Goal: Task Accomplishment & Management: Manage account settings

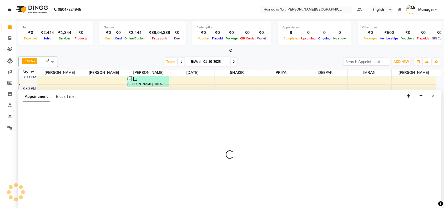
select select "76846"
select select "705"
select select "tentative"
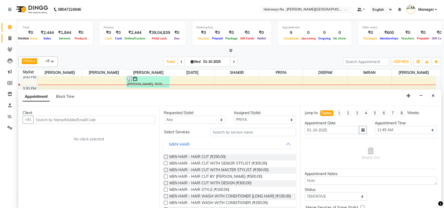
click at [10, 38] on icon at bounding box center [9, 38] width 3 height 4
select select "service"
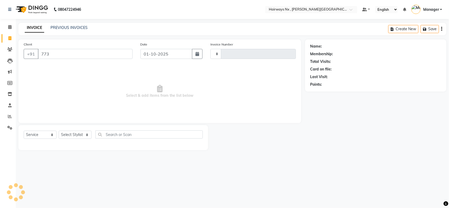
type input "7738"
type input "1254"
select select "778"
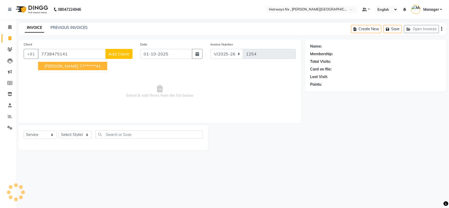
type input "7738475141"
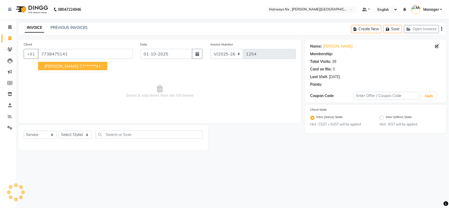
select select "1: Object"
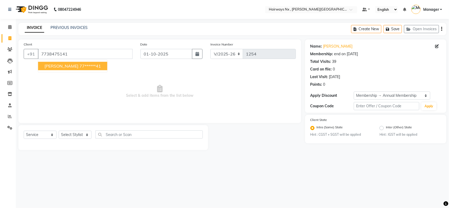
click at [52, 68] on span "AFZAL MOTIWALA" at bounding box center [61, 65] width 34 height 5
type input "77******41"
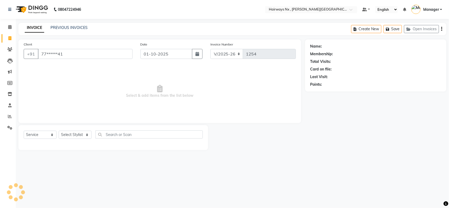
select select "1: Object"
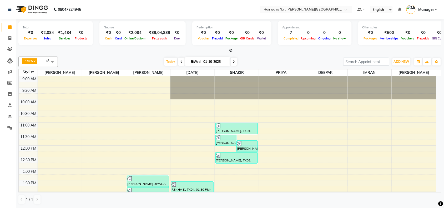
scroll to position [117, 0]
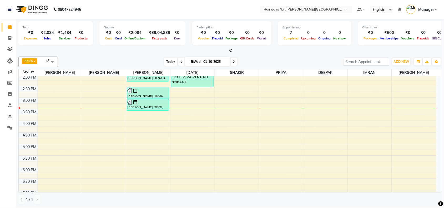
click at [174, 60] on span "Today" at bounding box center [170, 62] width 13 height 8
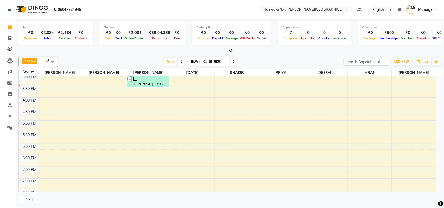
click at [147, 92] on div "9:00 AM 9:30 AM 10:00 AM 10:30 AM 11:00 AM 11:30 AM 12:00 PM 12:30 PM 1:00 PM 1…" at bounding box center [228, 98] width 418 height 324
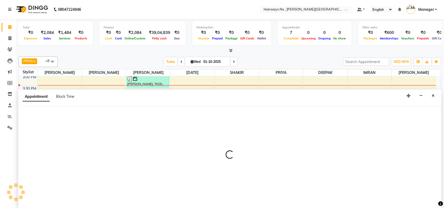
scroll to position [0, 0]
select select "12973"
select select "tentative"
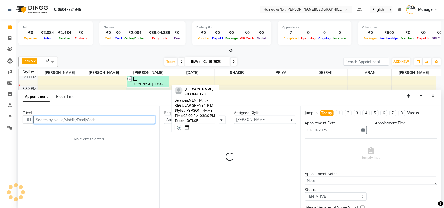
select select "930"
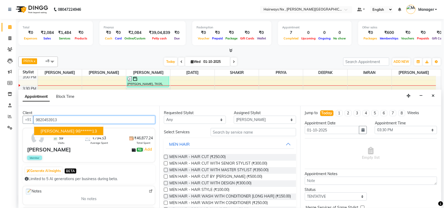
click at [63, 132] on span "SANGEETA PANCHAL" at bounding box center [58, 130] width 34 height 5
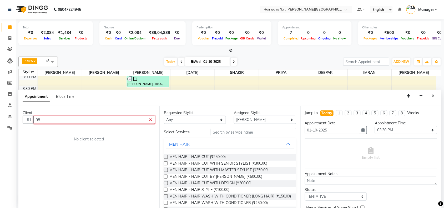
type input "9"
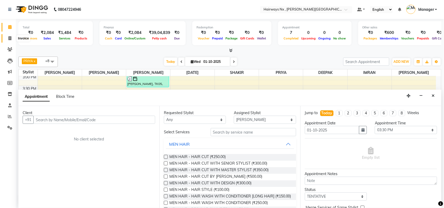
click at [9, 39] on icon at bounding box center [9, 38] width 3 height 4
select select "service"
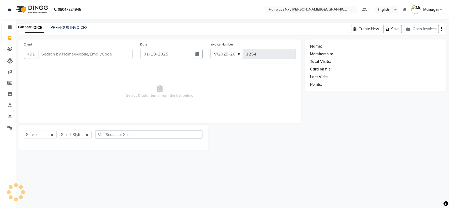
click at [9, 26] on icon at bounding box center [9, 27] width 3 height 4
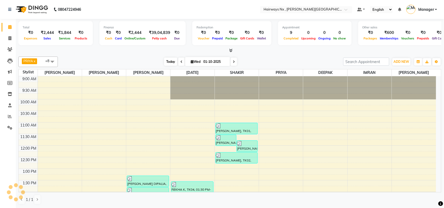
click at [170, 61] on span "Today" at bounding box center [170, 62] width 13 height 8
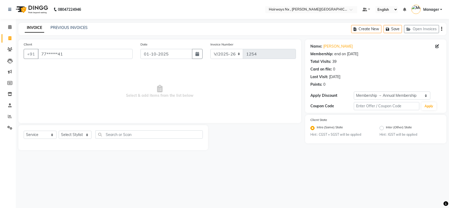
select select "778"
select select "service"
select select "1: Object"
type input "7"
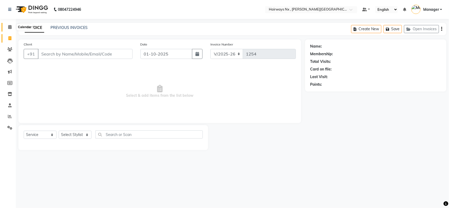
drag, startPoint x: 9, startPoint y: 27, endPoint x: 96, endPoint y: 4, distance: 89.4
click at [9, 27] on icon at bounding box center [9, 27] width 3 height 4
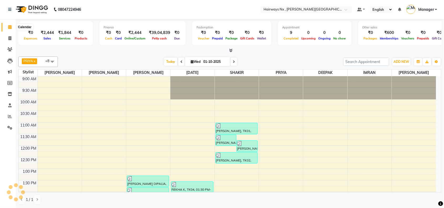
click at [9, 28] on icon at bounding box center [9, 27] width 3 height 4
click at [164, 62] on span "Today" at bounding box center [170, 62] width 13 height 8
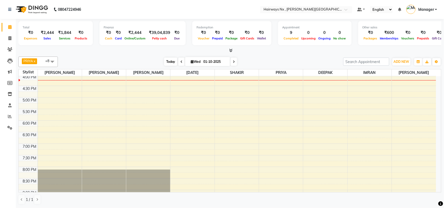
click at [167, 62] on span "Today" at bounding box center [170, 62] width 13 height 8
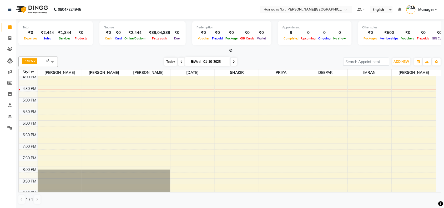
click at [167, 63] on span "Today" at bounding box center [170, 62] width 13 height 8
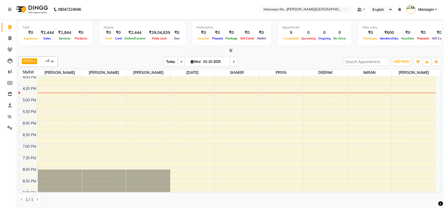
click at [165, 61] on span "Today" at bounding box center [170, 62] width 13 height 8
click at [220, 18] on nav "08047224946 Select Location × Hairways Nx , [PERSON_NAME] Colony Default Panel …" at bounding box center [222, 9] width 444 height 19
click at [172, 63] on span "Today" at bounding box center [170, 62] width 13 height 8
click at [233, 61] on icon at bounding box center [234, 61] width 2 height 3
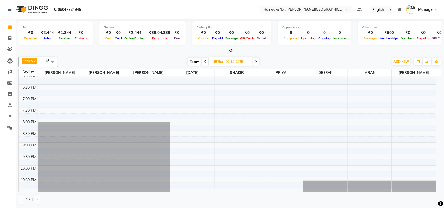
scroll to position [0, 0]
click at [254, 61] on span at bounding box center [256, 62] width 6 height 8
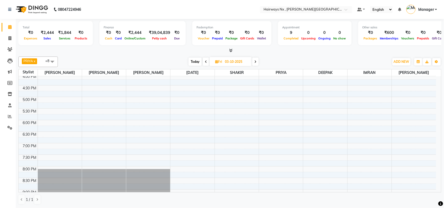
scroll to position [99, 0]
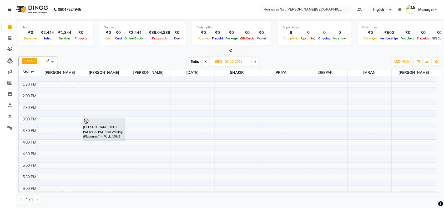
click at [136, 53] on div at bounding box center [229, 51] width 423 height 6
click at [193, 63] on span "Today" at bounding box center [195, 62] width 13 height 8
type input "01-10-2025"
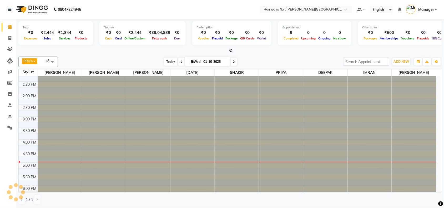
scroll to position [0, 0]
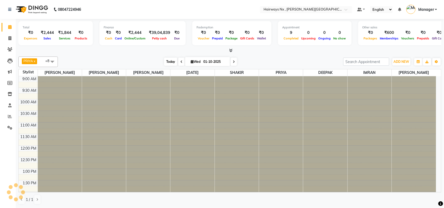
click at [193, 63] on span "Wed" at bounding box center [195, 62] width 12 height 4
select select "10"
select select "2025"
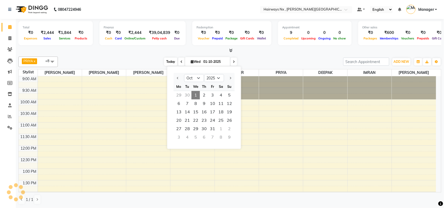
scroll to position [164, 0]
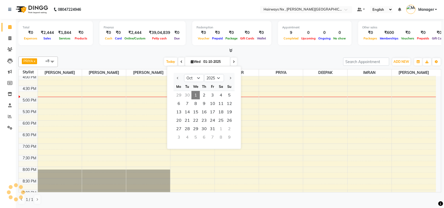
click at [121, 51] on div at bounding box center [229, 51] width 423 height 6
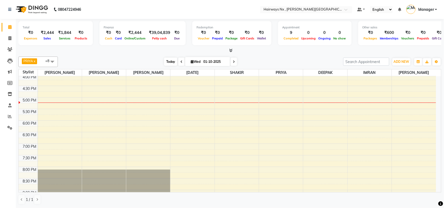
click at [170, 61] on span "Today" at bounding box center [170, 62] width 13 height 8
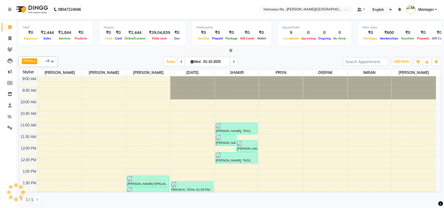
scroll to position [187, 0]
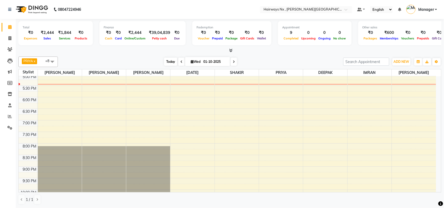
click at [168, 59] on span "Today" at bounding box center [170, 62] width 13 height 8
click at [168, 63] on span "Today" at bounding box center [170, 62] width 13 height 8
click at [8, 38] on icon at bounding box center [9, 38] width 3 height 4
select select "service"
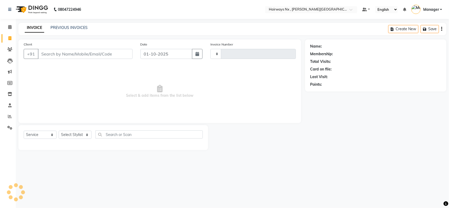
type input "1254"
select select "778"
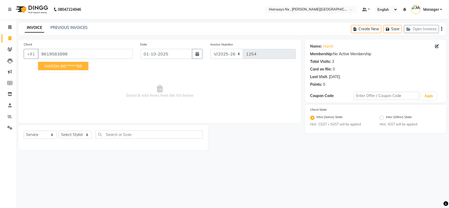
click at [68, 67] on ngb-highlight "96******98" at bounding box center [72, 65] width 22 height 5
type input "96******98"
click at [437, 47] on icon at bounding box center [437, 46] width 4 height 4
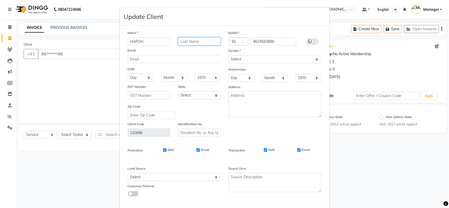
click at [191, 38] on input "text" at bounding box center [199, 41] width 43 height 8
type input "SHETH"
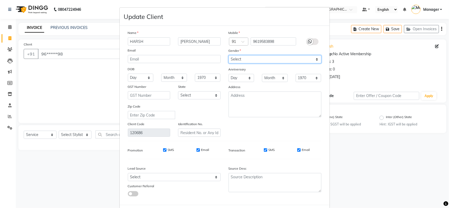
click at [244, 62] on select "Select Male Female Other Prefer Not To Say" at bounding box center [275, 59] width 93 height 8
select select "male"
click at [229, 55] on select "Select Male Female Other Prefer Not To Say" at bounding box center [275, 59] width 93 height 8
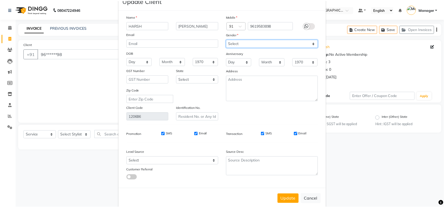
scroll to position [24, 0]
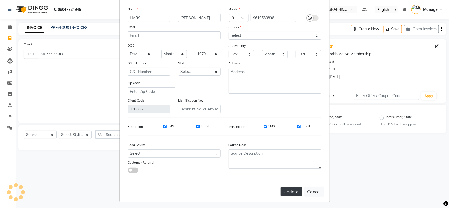
click at [291, 193] on button "Update" at bounding box center [291, 191] width 21 height 9
select select
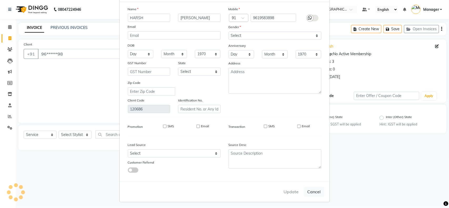
select select
checkbox input "false"
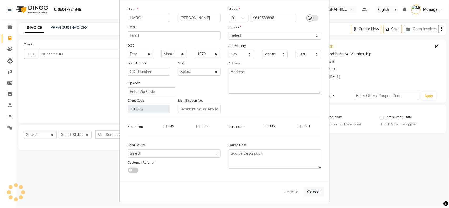
checkbox input "false"
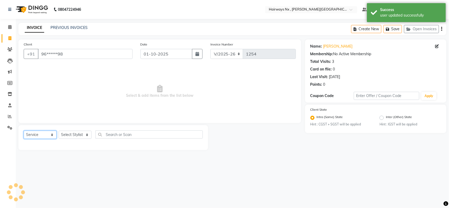
click at [50, 134] on select "Select Service Product Membership Package Voucher Prepaid Gift Card" at bounding box center [40, 135] width 33 height 8
select select "membership"
click at [24, 131] on select "Select Service Product Membership Package Voucher Prepaid Gift Card" at bounding box center [40, 135] width 33 height 8
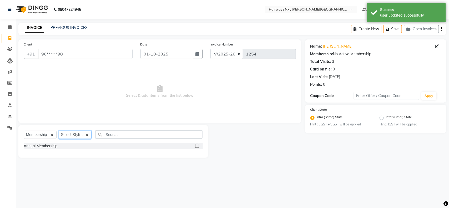
click at [81, 136] on select "Select Stylist ALIM AZAD DEEPAK IMRAN KAMAL SALMANI KASHISH Manager MUZZAMIL PR…" at bounding box center [75, 135] width 33 height 8
select select "12973"
click at [59, 131] on select "Select Stylist ALIM AZAD DEEPAK IMRAN KAMAL SALMANI KASHISH Manager MUZZAMIL PR…" at bounding box center [75, 135] width 33 height 8
click at [196, 145] on label at bounding box center [197, 146] width 4 height 4
click at [196, 145] on input "checkbox" at bounding box center [196, 145] width 3 height 3
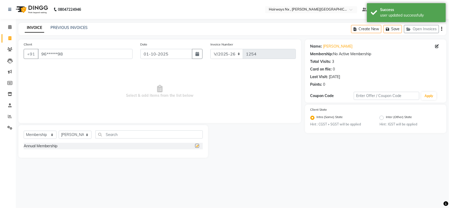
select select "select"
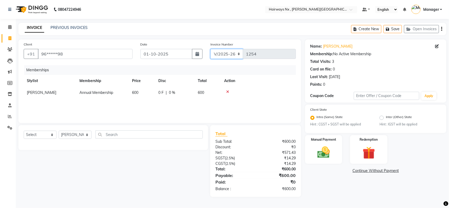
click at [214, 53] on select "INV/25-26 V/2025-26" at bounding box center [226, 54] width 33 height 10
select select "6959"
click at [210, 49] on select "INV/25-26 V/2025-26" at bounding box center [226, 54] width 33 height 10
type input "1073"
click at [442, 29] on icon "button" at bounding box center [441, 29] width 1 height 0
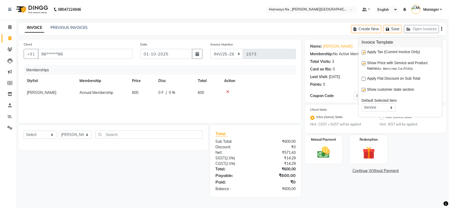
click at [363, 53] on label at bounding box center [364, 53] width 4 height 4
click at [363, 53] on input "checkbox" at bounding box center [363, 52] width 3 height 3
checkbox input "false"
click at [324, 148] on img at bounding box center [323, 152] width 21 height 15
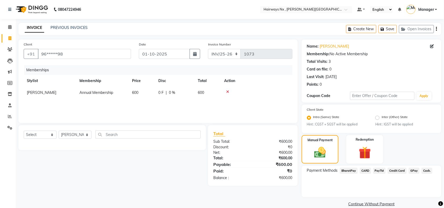
scroll to position [7, 0]
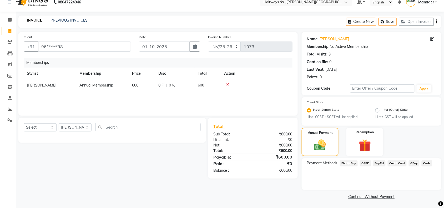
click at [425, 162] on span "Cash." at bounding box center [427, 163] width 11 height 6
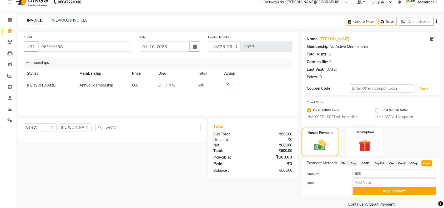
scroll to position [15, 0]
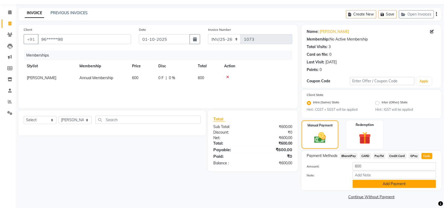
click at [381, 182] on button "Add Payment" at bounding box center [394, 184] width 83 height 8
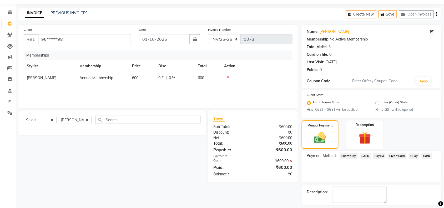
scroll to position [37, 0]
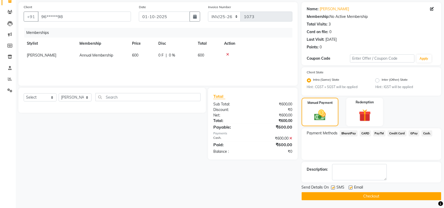
drag, startPoint x: 348, startPoint y: 196, endPoint x: 352, endPoint y: 195, distance: 3.8
click at [349, 196] on button "Checkout" at bounding box center [372, 196] width 140 height 8
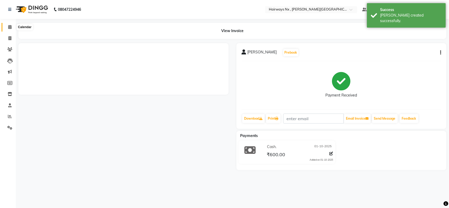
click at [12, 27] on span at bounding box center [9, 27] width 9 height 6
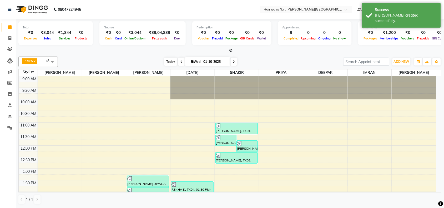
click at [167, 61] on span "Today" at bounding box center [170, 62] width 13 height 8
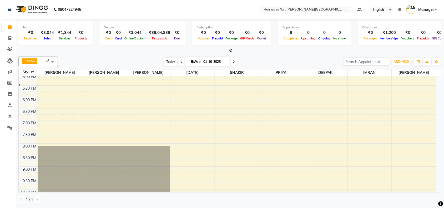
click at [170, 63] on span "Today" at bounding box center [170, 62] width 13 height 8
click at [166, 62] on span "Today" at bounding box center [170, 62] width 13 height 8
click at [138, 54] on div "PRIYA x RAJA x SHAKIR x SUJATA x MUZZAMIL x DEEPAK x IMRAN x UMAR x SALMAN x +8…" at bounding box center [229, 130] width 423 height 152
click at [11, 36] on icon at bounding box center [9, 38] width 3 height 4
select select "service"
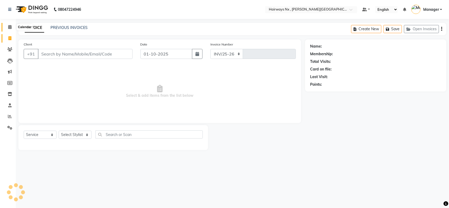
select select "778"
type input "1254"
click at [10, 28] on icon at bounding box center [9, 27] width 3 height 4
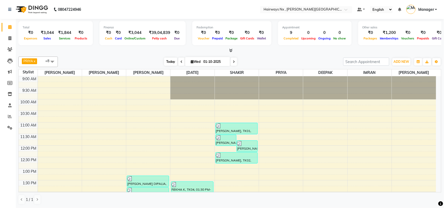
click at [165, 58] on span "Today" at bounding box center [170, 62] width 13 height 8
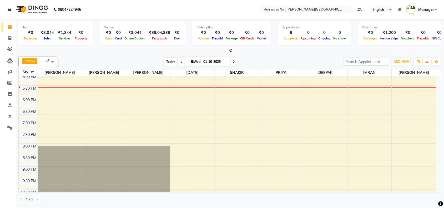
click at [173, 62] on span "Today" at bounding box center [170, 62] width 13 height 8
click at [168, 59] on span "Today" at bounding box center [170, 62] width 13 height 8
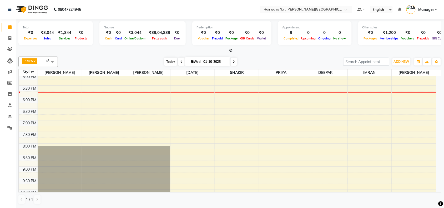
click at [167, 61] on span "Today" at bounding box center [170, 62] width 13 height 8
click at [148, 91] on div "9:00 AM 9:30 AM 10:00 AM 10:30 AM 11:00 AM 11:30 AM 12:00 PM 12:30 PM 1:00 PM 1…" at bounding box center [228, 51] width 418 height 324
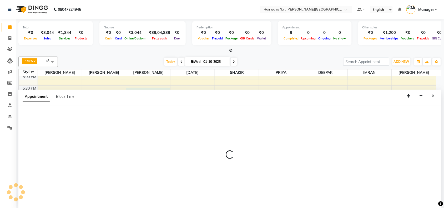
select select "1050"
select select "tentative"
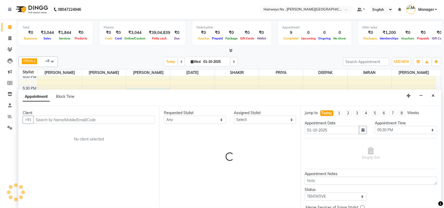
scroll to position [0, 0]
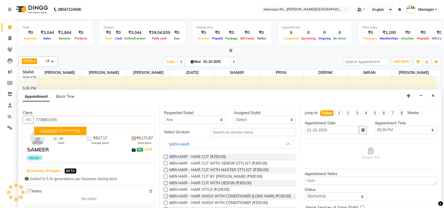
click at [77, 132] on ngb-highlight "77******55" at bounding box center [70, 130] width 22 height 5
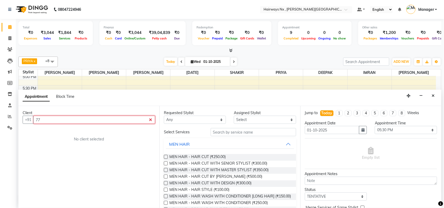
type input "7"
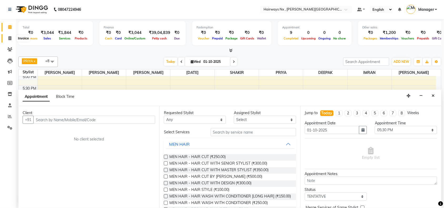
drag, startPoint x: 8, startPoint y: 38, endPoint x: 10, endPoint y: 27, distance: 11.4
click at [8, 38] on icon at bounding box center [9, 38] width 3 height 4
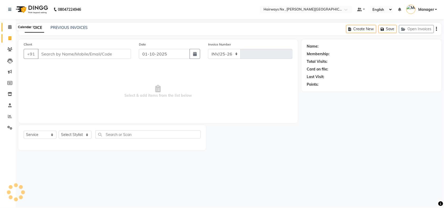
click at [10, 27] on icon at bounding box center [9, 27] width 3 height 4
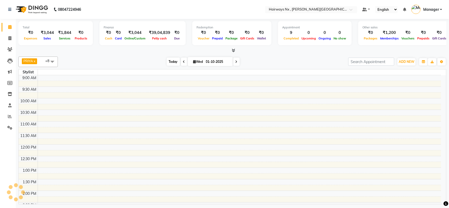
click at [175, 62] on span "Today" at bounding box center [173, 62] width 13 height 8
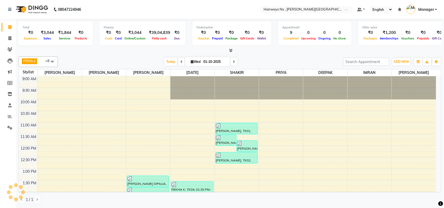
scroll to position [211, 0]
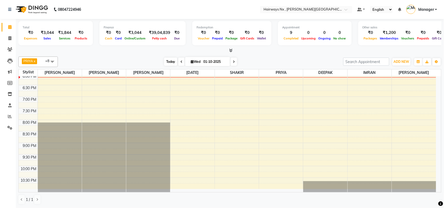
click at [168, 62] on span "Today" at bounding box center [170, 62] width 13 height 8
click at [168, 61] on span "Today" at bounding box center [170, 62] width 13 height 8
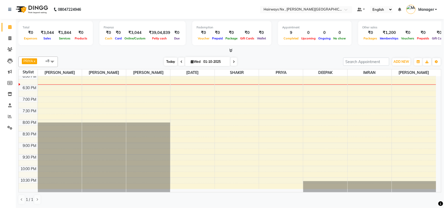
click at [167, 61] on span "Today" at bounding box center [170, 62] width 13 height 8
click at [111, 86] on div "9:00 AM 9:30 AM 10:00 AM 10:30 AM 11:00 AM 11:30 AM 12:00 PM 12:30 PM 1:00 PM 1…" at bounding box center [228, 27] width 418 height 324
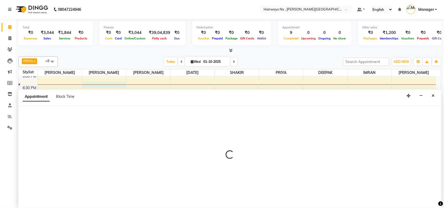
scroll to position [0, 0]
select select "12972"
select select "1095"
select select "tentative"
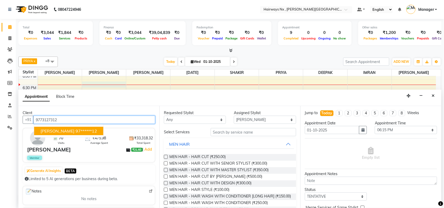
click at [88, 130] on ngb-highlight "97******12" at bounding box center [87, 130] width 22 height 5
type input "97******12"
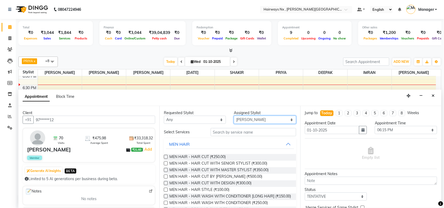
click at [242, 121] on select "Select ALIM AZAD DEEPAK IMRAN KAMAL SALMANI KASHISH Manager MUZZAMIL PRIYA PUMM…" at bounding box center [265, 120] width 62 height 8
select select "67654"
click at [234, 116] on select "Select ALIM AZAD DEEPAK IMRAN KAMAL SALMANI KASHISH Manager MUZZAMIL PRIYA PUMM…" at bounding box center [265, 120] width 62 height 8
click at [165, 169] on label at bounding box center [166, 170] width 4 height 4
click at [165, 169] on input "checkbox" at bounding box center [165, 170] width 3 height 3
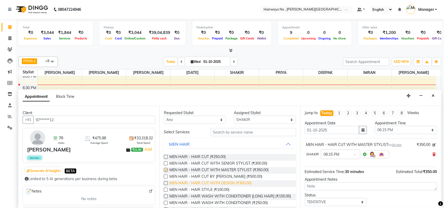
checkbox input "false"
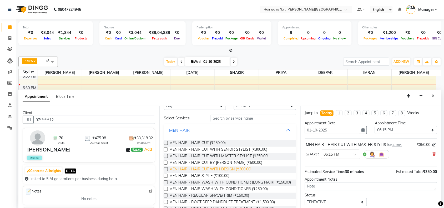
scroll to position [33, 0]
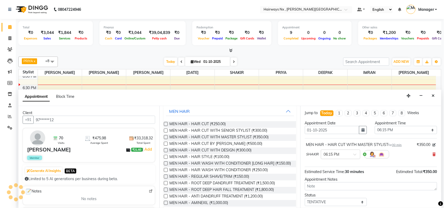
click at [165, 179] on label at bounding box center [166, 177] width 4 height 4
click at [165, 179] on input "checkbox" at bounding box center [165, 176] width 3 height 3
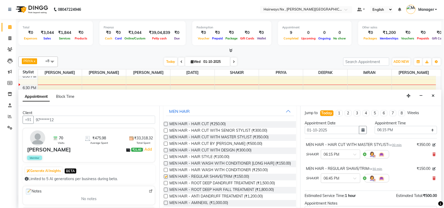
checkbox input "false"
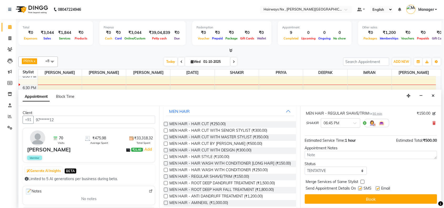
click at [360, 189] on label at bounding box center [360, 189] width 4 height 4
click at [360, 189] on input "checkbox" at bounding box center [359, 188] width 3 height 3
checkbox input "false"
click at [378, 187] on label at bounding box center [378, 189] width 4 height 4
click at [378, 187] on input "checkbox" at bounding box center [377, 188] width 3 height 3
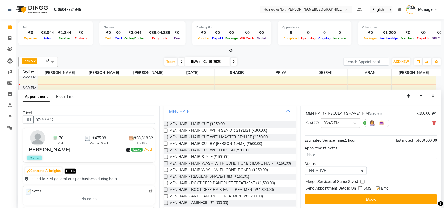
checkbox input "false"
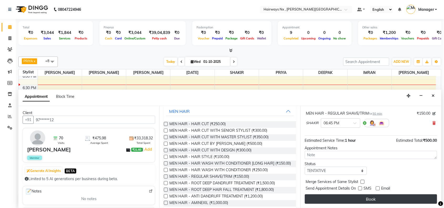
click at [376, 198] on button "Book" at bounding box center [371, 198] width 132 height 9
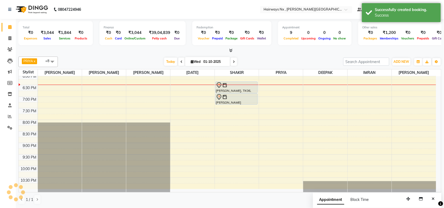
scroll to position [0, 0]
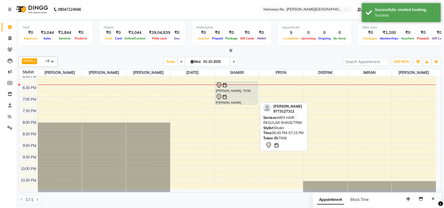
click at [245, 100] on div at bounding box center [236, 97] width 41 height 6
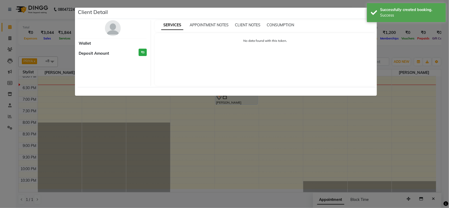
select select "7"
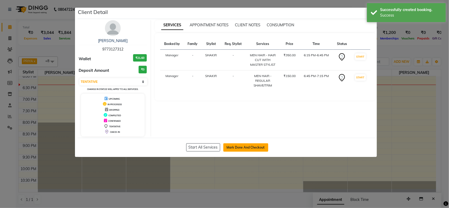
click at [235, 146] on button "Mark Done And Checkout" at bounding box center [245, 147] width 45 height 8
select select "service"
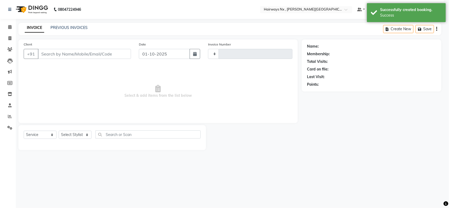
type input "1254"
select select "778"
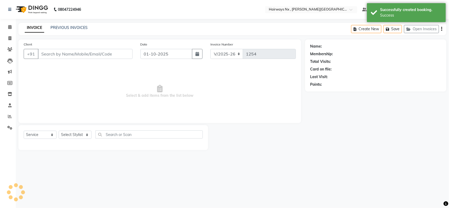
type input "97******12"
select select "67654"
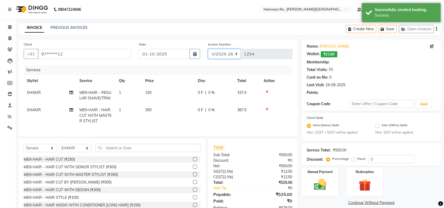
click at [223, 53] on select "INV/25-26 V/2025-26" at bounding box center [224, 54] width 33 height 10
select select "6959"
click at [208, 49] on select "INV/25-26 V/2025-26" at bounding box center [224, 54] width 33 height 10
type input "1074"
select select "1: Object"
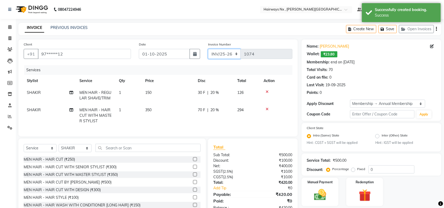
type input "20"
click at [437, 29] on icon "button" at bounding box center [436, 29] width 1 height 0
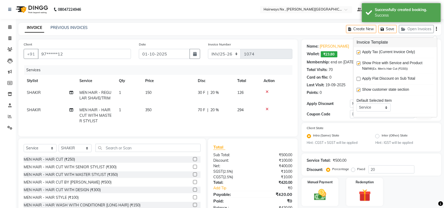
click at [357, 51] on div at bounding box center [358, 54] width 3 height 6
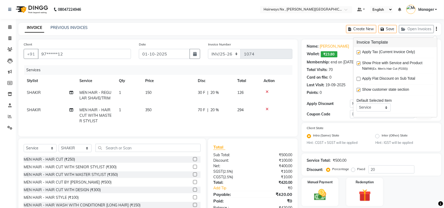
click at [359, 53] on label at bounding box center [359, 53] width 4 height 4
click at [359, 53] on input "checkbox" at bounding box center [358, 52] width 3 height 3
checkbox input "false"
click at [320, 177] on div "Manual Payment" at bounding box center [320, 191] width 38 height 29
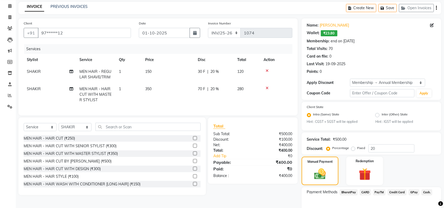
scroll to position [50, 0]
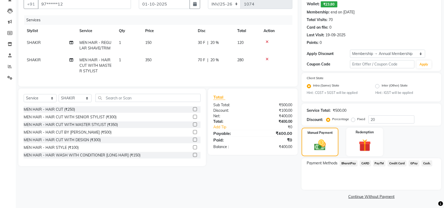
click at [424, 162] on span "Cash." at bounding box center [427, 163] width 11 height 6
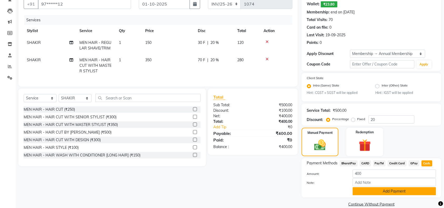
click at [389, 192] on button "Add Payment" at bounding box center [394, 191] width 83 height 8
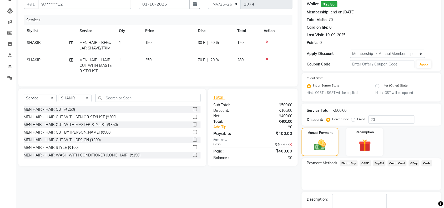
scroll to position [80, 0]
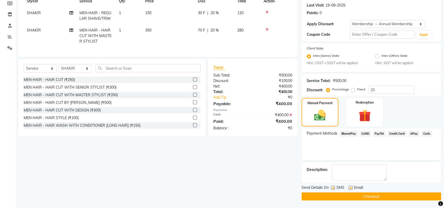
click at [332, 187] on label at bounding box center [333, 188] width 4 height 4
click at [332, 187] on input "checkbox" at bounding box center [332, 188] width 3 height 3
checkbox input "false"
click at [350, 187] on label at bounding box center [351, 188] width 4 height 4
click at [350, 187] on input "checkbox" at bounding box center [350, 188] width 3 height 3
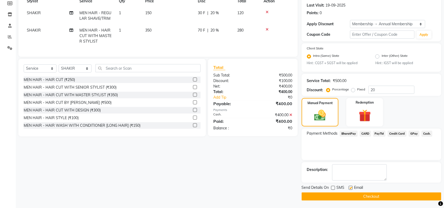
checkbox input "false"
click at [349, 193] on button "Checkout" at bounding box center [372, 197] width 140 height 8
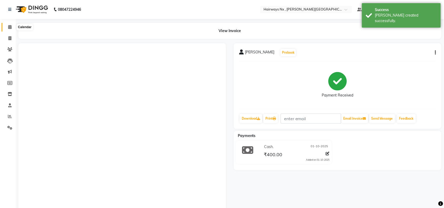
click at [9, 27] on icon at bounding box center [9, 27] width 3 height 4
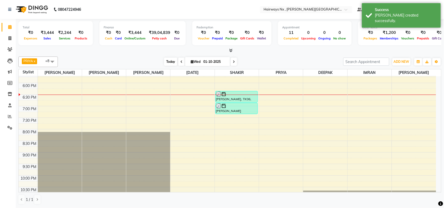
click at [173, 61] on span "Today" at bounding box center [170, 62] width 13 height 8
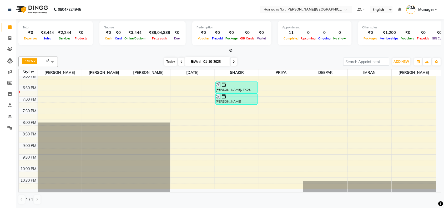
click at [169, 61] on span "Today" at bounding box center [170, 62] width 13 height 8
click at [166, 60] on span "Today" at bounding box center [170, 62] width 13 height 8
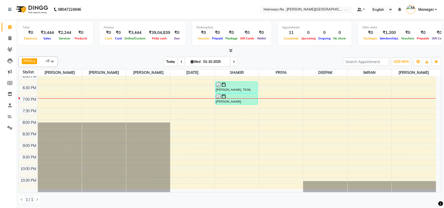
click at [169, 62] on span "Today" at bounding box center [170, 62] width 13 height 8
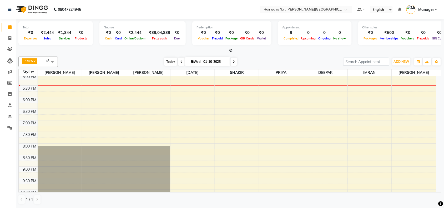
click at [168, 63] on span "Today" at bounding box center [170, 62] width 13 height 8
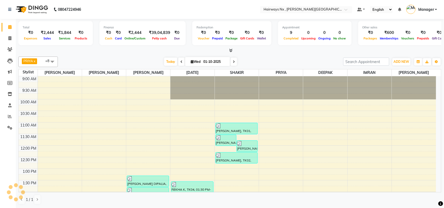
scroll to position [187, 0]
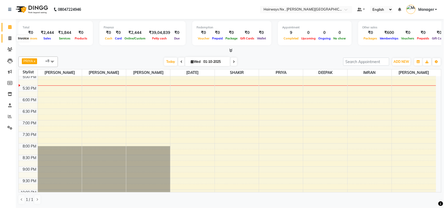
click at [12, 36] on span at bounding box center [9, 39] width 9 height 6
select select "778"
select select "service"
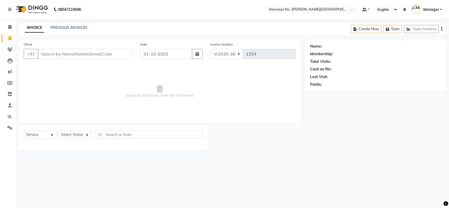
click at [54, 25] on div "PREVIOUS INVOICES" at bounding box center [69, 28] width 37 height 6
click at [79, 28] on link "PREVIOUS INVOICES" at bounding box center [69, 27] width 37 height 5
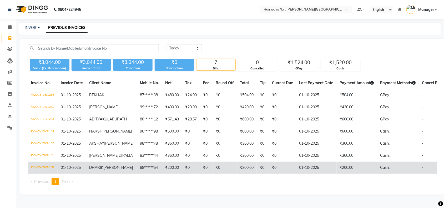
scroll to position [31, 0]
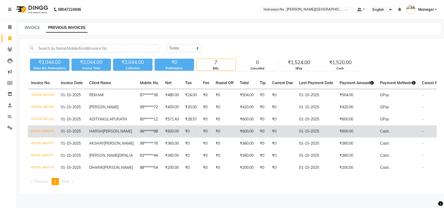
click at [137, 125] on td "96******98" at bounding box center [149, 131] width 25 height 12
click at [103, 129] on span "[PERSON_NAME]" at bounding box center [117, 131] width 29 height 5
click at [108, 125] on td "HARSH SHETH" at bounding box center [111, 131] width 51 height 12
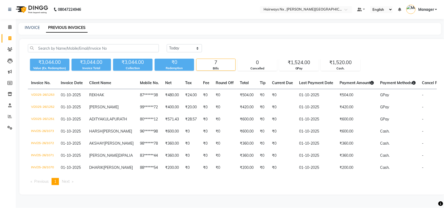
scroll to position [0, 0]
click at [4, 26] on link "Calendar" at bounding box center [8, 27] width 13 height 9
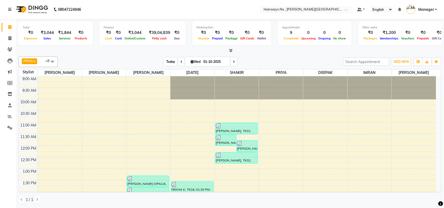
click at [166, 60] on span "Today" at bounding box center [170, 62] width 13 height 8
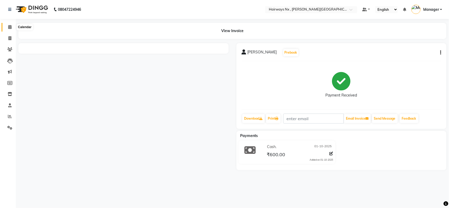
click at [9, 26] on icon at bounding box center [9, 27] width 3 height 4
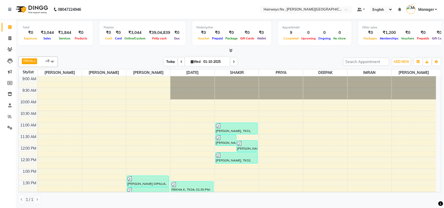
click at [165, 60] on span "Today" at bounding box center [170, 62] width 13 height 8
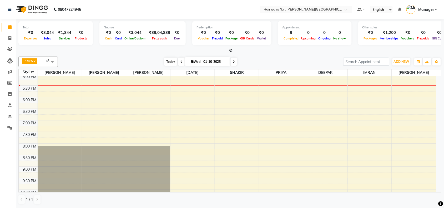
click at [172, 61] on span "Today" at bounding box center [170, 62] width 13 height 8
click at [9, 39] on icon at bounding box center [9, 38] width 3 height 4
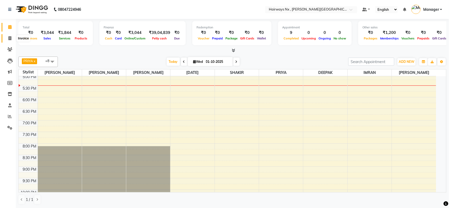
select select "service"
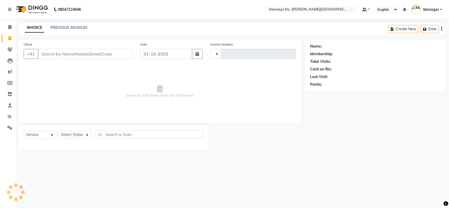
type input "1254"
select select "778"
click at [9, 27] on icon at bounding box center [9, 27] width 3 height 4
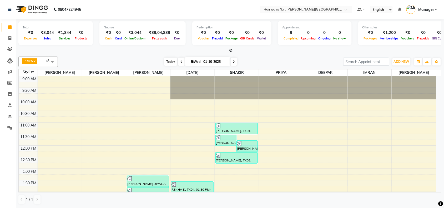
click at [168, 60] on span "Today" at bounding box center [170, 62] width 13 height 8
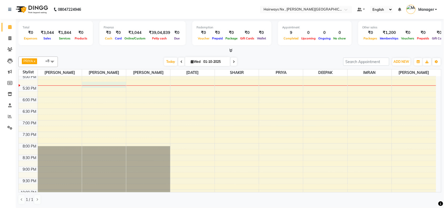
click at [89, 83] on div "9:00 AM 9:30 AM 10:00 AM 10:30 AM 11:00 AM 11:30 AM 12:00 PM 12:30 PM 1:00 PM 1…" at bounding box center [228, 51] width 418 height 324
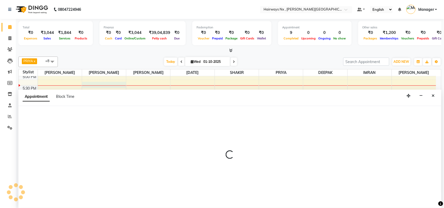
scroll to position [0, 0]
select select "12972"
select select "tentative"
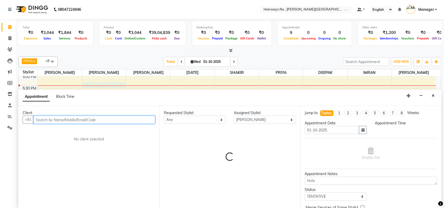
select select "1035"
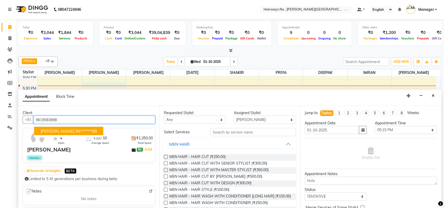
click at [61, 129] on span "HARSH SHETH" at bounding box center [58, 130] width 34 height 5
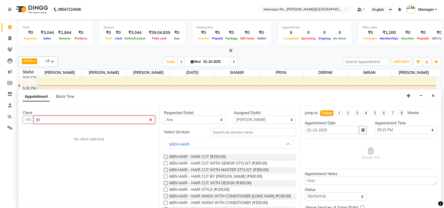
type input "9"
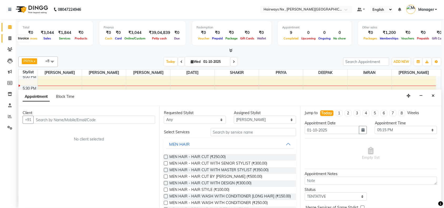
click at [8, 37] on icon at bounding box center [9, 38] width 3 height 4
select select "service"
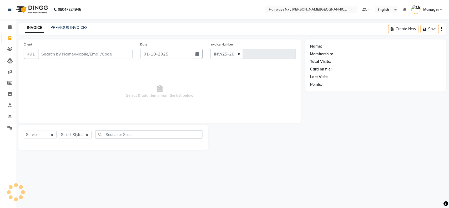
select select "778"
type input "1254"
click at [55, 57] on input "Client" at bounding box center [85, 54] width 95 height 10
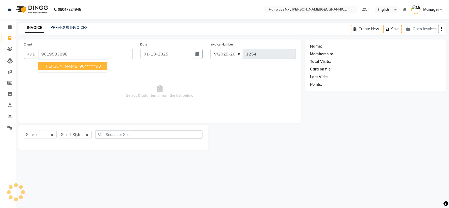
type input "9619583898"
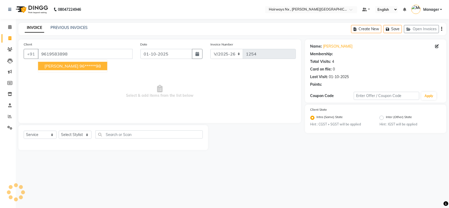
select select "1: Object"
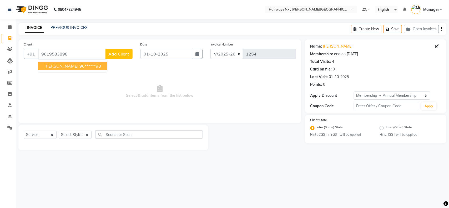
click at [79, 69] on button "HARSH SHETH 96******98" at bounding box center [72, 66] width 69 height 8
type input "96******98"
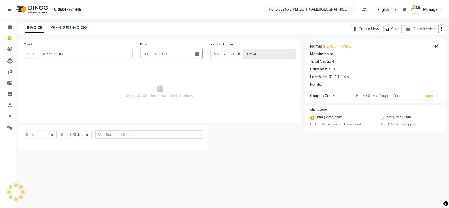
select select "1: Object"
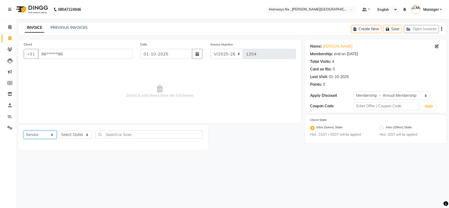
click at [38, 135] on select "Select Service Product Membership Package Voucher Prepaid Gift Card" at bounding box center [40, 135] width 33 height 8
select select "membership"
click at [24, 131] on select "Select Service Product Membership Package Voucher Prepaid Gift Card" at bounding box center [40, 135] width 33 height 8
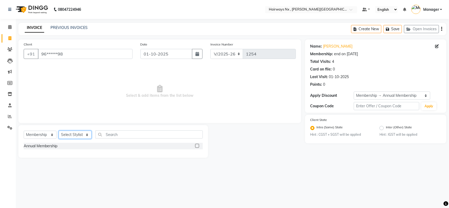
click at [74, 133] on select "Select Stylist ALIM AZAD DEEPAK IMRAN KAMAL SALMANI KASHISH Manager MUZZAMIL PR…" at bounding box center [75, 135] width 33 height 8
select select "12973"
click at [59, 131] on select "Select Stylist ALIM AZAD DEEPAK IMRAN KAMAL SALMANI KASHISH Manager MUZZAMIL PR…" at bounding box center [75, 135] width 33 height 8
click at [195, 147] on div "Annual Membership" at bounding box center [113, 146] width 179 height 7
click at [198, 145] on label at bounding box center [197, 146] width 4 height 4
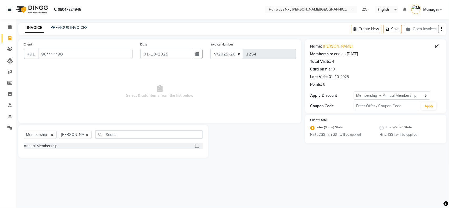
click at [198, 145] on input "checkbox" at bounding box center [196, 145] width 3 height 3
select select "select"
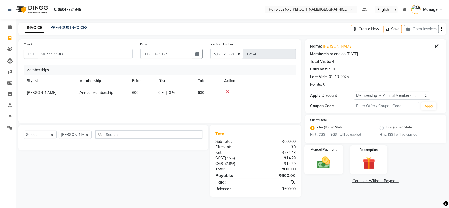
click at [325, 160] on img at bounding box center [323, 162] width 21 height 15
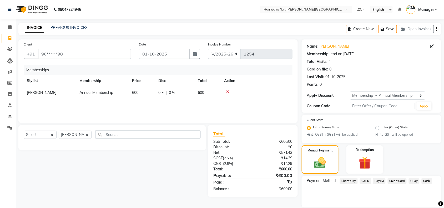
scroll to position [18, 0]
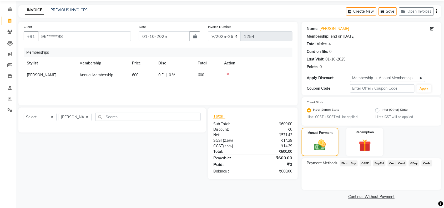
click at [428, 163] on span "Cash." at bounding box center [427, 163] width 11 height 6
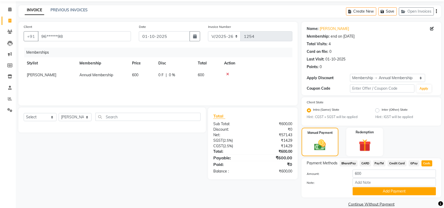
scroll to position [25, 0]
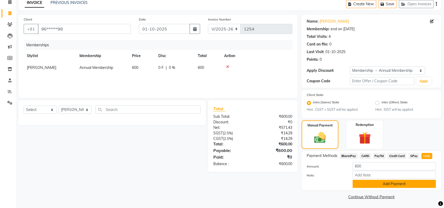
click at [396, 184] on button "Add Payment" at bounding box center [394, 184] width 83 height 8
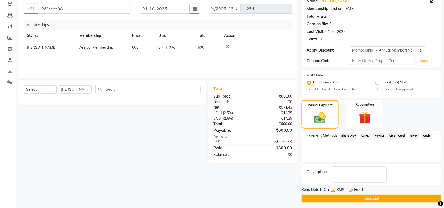
scroll to position [48, 0]
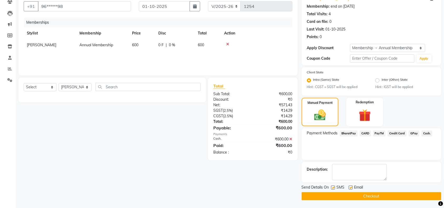
click at [291, 139] on icon at bounding box center [291, 139] width 3 height 4
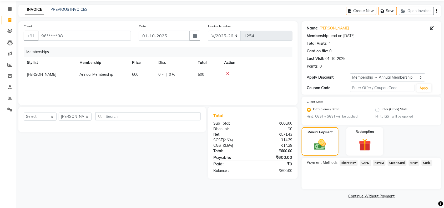
scroll to position [18, 0]
click at [156, 182] on div "Client +91 96******98 Date 01-10-2025 Invoice Number INV/25-26 V/2025-26 1254 M…" at bounding box center [157, 111] width 287 height 179
click at [228, 72] on icon at bounding box center [227, 74] width 3 height 4
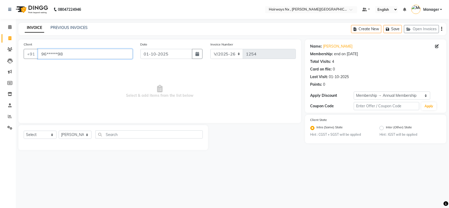
click at [66, 54] on input "96******98" at bounding box center [85, 54] width 95 height 10
type input "9"
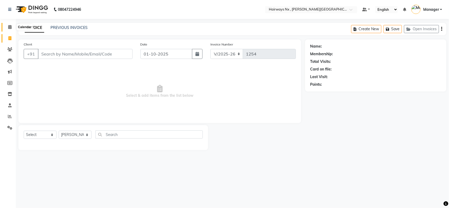
click at [11, 26] on icon at bounding box center [9, 27] width 3 height 4
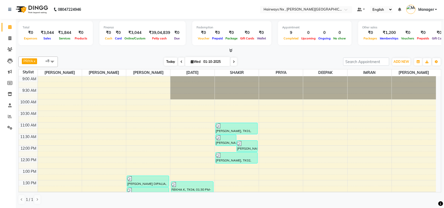
click at [168, 61] on span "Today" at bounding box center [170, 62] width 13 height 8
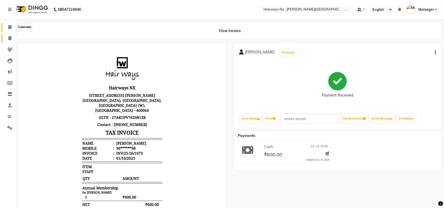
drag, startPoint x: 10, startPoint y: 26, endPoint x: 10, endPoint y: 34, distance: 8.2
click at [10, 26] on icon at bounding box center [9, 27] width 3 height 4
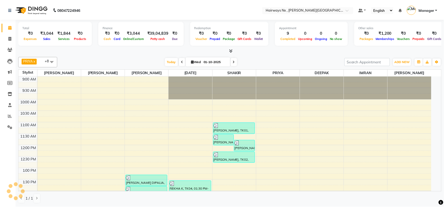
scroll to position [187, 0]
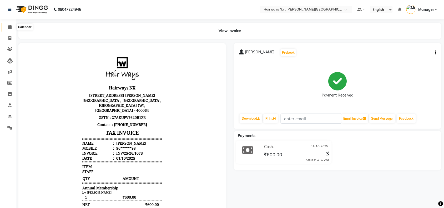
click at [7, 27] on span at bounding box center [9, 27] width 9 height 6
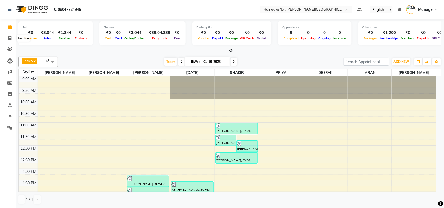
click at [7, 37] on span at bounding box center [9, 39] width 9 height 6
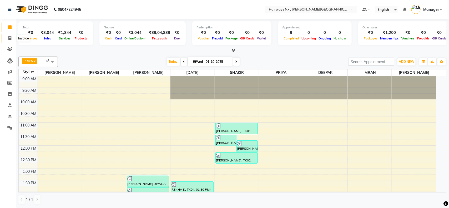
select select "service"
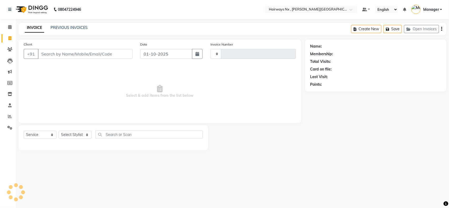
type input "1254"
click at [49, 53] on input "Client" at bounding box center [85, 54] width 95 height 10
select select "778"
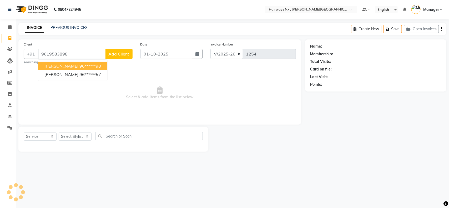
type input "9619583898"
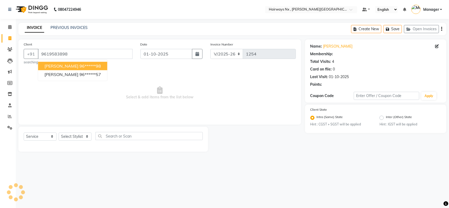
select select "1: Object"
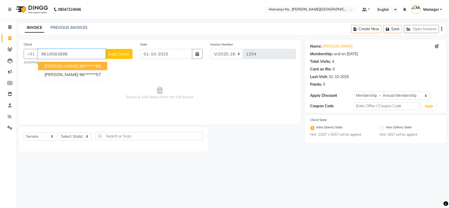
click at [70, 53] on input "9619583898" at bounding box center [72, 54] width 68 height 10
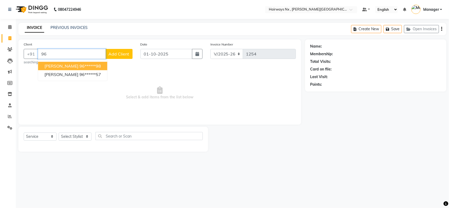
type input "9"
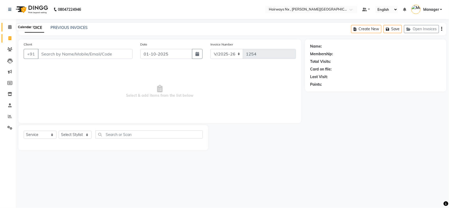
click at [9, 27] on icon at bounding box center [9, 27] width 3 height 4
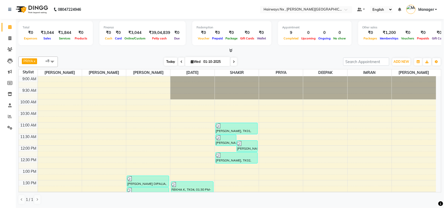
click at [167, 58] on span "Today" at bounding box center [170, 62] width 13 height 8
click at [172, 62] on span "Today" at bounding box center [170, 62] width 13 height 8
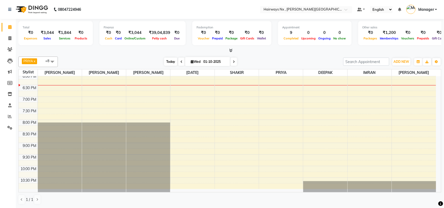
click at [170, 61] on span "Today" at bounding box center [170, 62] width 13 height 8
click at [164, 59] on span "Today" at bounding box center [170, 62] width 13 height 8
click at [141, 63] on div "[DATE] [DATE]" at bounding box center [201, 62] width 280 height 8
click at [171, 60] on span "Today" at bounding box center [170, 62] width 13 height 8
click at [167, 60] on span "Today" at bounding box center [170, 62] width 13 height 8
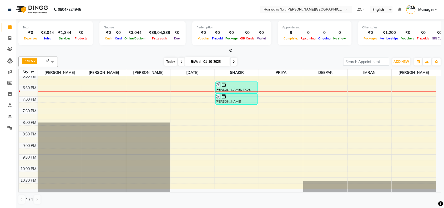
click at [173, 61] on span "Today" at bounding box center [170, 62] width 13 height 8
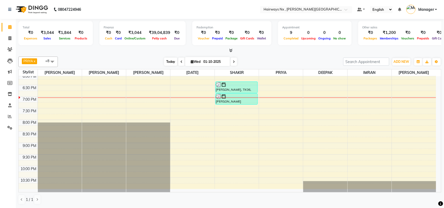
click at [167, 58] on span "Today" at bounding box center [170, 62] width 13 height 8
click at [153, 95] on div "9:00 AM 9:30 AM 10:00 AM 10:30 AM 11:00 AM 11:30 AM 12:00 PM 12:30 PM 1:00 PM 1…" at bounding box center [228, 27] width 418 height 324
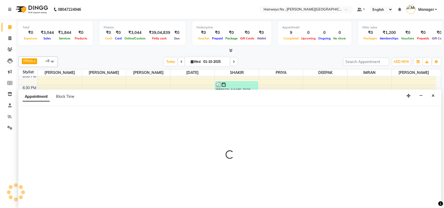
scroll to position [0, 0]
select select "12973"
select select "tentative"
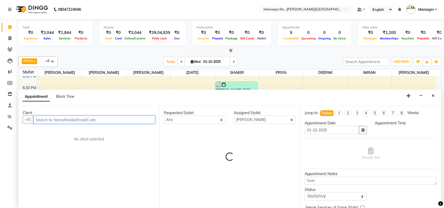
select select "1125"
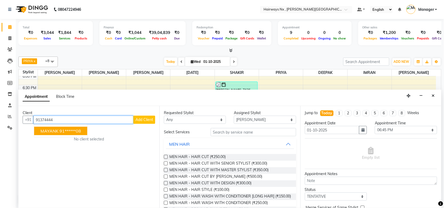
click at [77, 131] on ngb-highlight "91******08" at bounding box center [70, 130] width 22 height 5
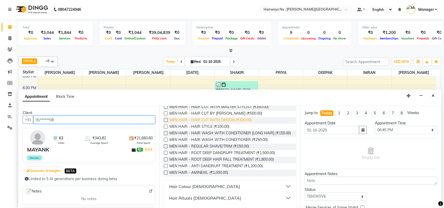
scroll to position [66, 0]
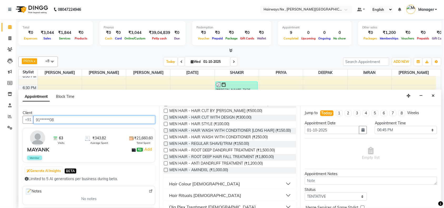
type input "91******08"
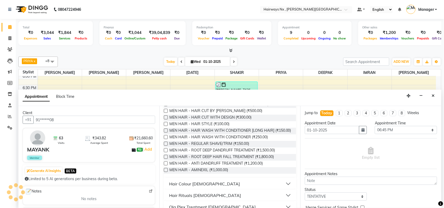
click at [165, 146] on label at bounding box center [166, 144] width 4 height 4
click at [165, 146] on input "checkbox" at bounding box center [165, 144] width 3 height 3
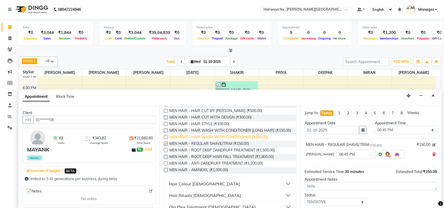
checkbox input "false"
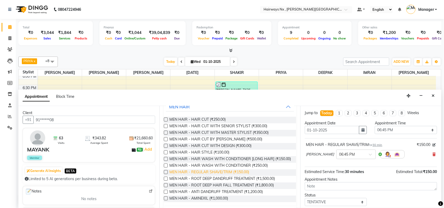
scroll to position [0, 0]
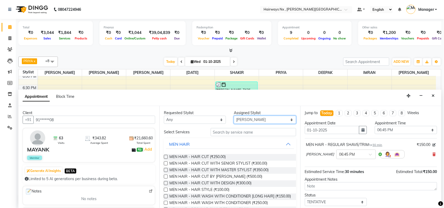
click at [248, 117] on select "Select ALIM AZAD DEEPAK IMRAN KAMAL SALMANI KASHISH Manager MUZZAMIL PRIYA PUMM…" at bounding box center [265, 120] width 62 height 8
select select "67654"
click at [234, 116] on select "Select ALIM AZAD DEEPAK IMRAN KAMAL SALMANI KASHISH Manager MUZZAMIL PRIYA PUMM…" at bounding box center [265, 120] width 62 height 8
click at [165, 170] on label at bounding box center [166, 170] width 4 height 4
click at [165, 170] on input "checkbox" at bounding box center [165, 170] width 3 height 3
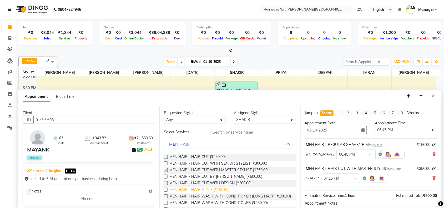
checkbox input "false"
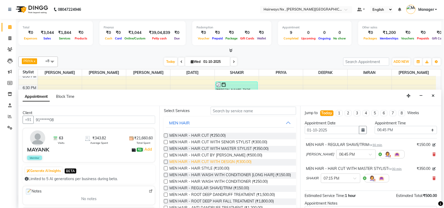
scroll to position [33, 0]
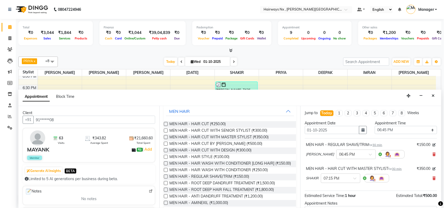
click at [165, 179] on label at bounding box center [166, 177] width 4 height 4
click at [165, 179] on input "checkbox" at bounding box center [165, 176] width 3 height 3
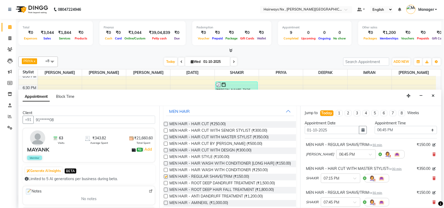
checkbox input "false"
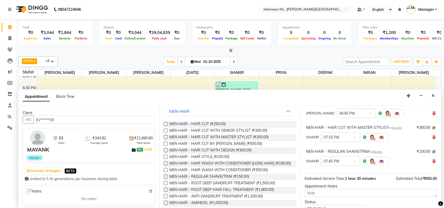
scroll to position [79, 0]
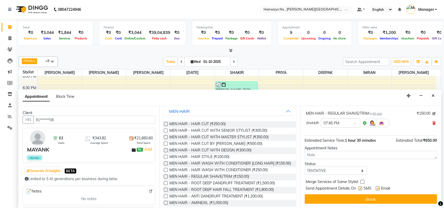
click at [360, 189] on label at bounding box center [360, 189] width 4 height 4
click at [360, 189] on input "checkbox" at bounding box center [359, 188] width 3 height 3
checkbox input "false"
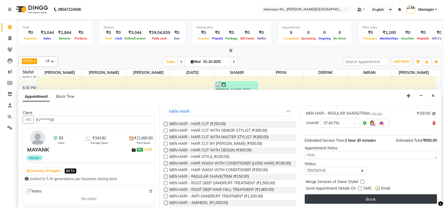
drag, startPoint x: 378, startPoint y: 188, endPoint x: 375, endPoint y: 195, distance: 7.2
click at [378, 189] on label at bounding box center [378, 189] width 4 height 4
click at [378, 189] on input "checkbox" at bounding box center [377, 188] width 3 height 3
checkbox input "false"
click at [376, 199] on button "Book" at bounding box center [371, 198] width 132 height 9
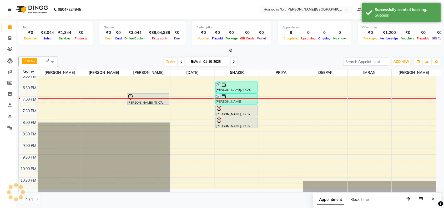
scroll to position [0, 0]
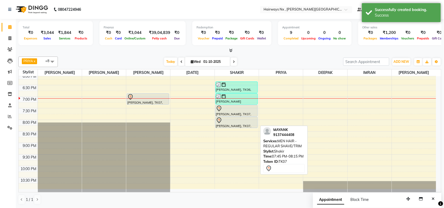
click at [231, 122] on div at bounding box center [236, 120] width 41 height 6
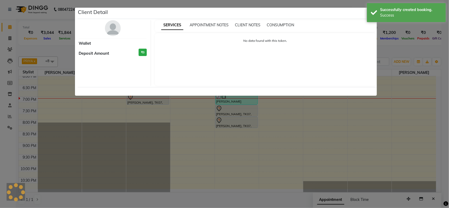
select select "7"
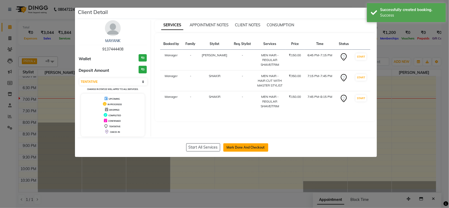
click at [238, 146] on button "Mark Done And Checkout" at bounding box center [245, 147] width 45 height 8
select select "778"
select select "service"
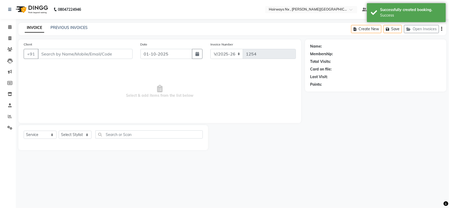
type input "91******08"
select select "67654"
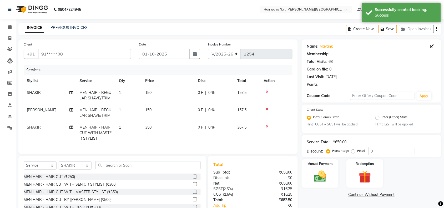
select select "1: Object"
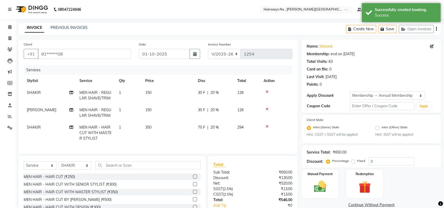
type input "20"
drag, startPoint x: 223, startPoint y: 53, endPoint x: 223, endPoint y: 57, distance: 3.7
click at [223, 53] on select "INV/25-26 V/2025-26" at bounding box center [224, 54] width 33 height 10
select select "6959"
click at [208, 49] on select "INV/25-26 V/2025-26" at bounding box center [224, 54] width 33 height 10
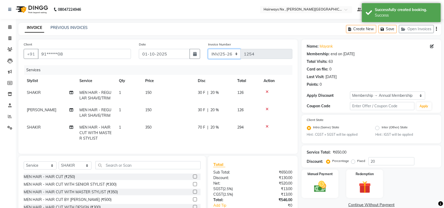
type input "1075"
click at [436, 29] on icon "button" at bounding box center [436, 29] width 1 height 0
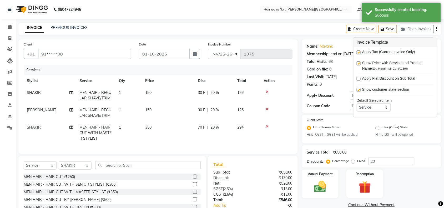
click at [359, 51] on label at bounding box center [359, 53] width 4 height 4
click at [359, 51] on input "checkbox" at bounding box center [358, 52] width 3 height 3
checkbox input "false"
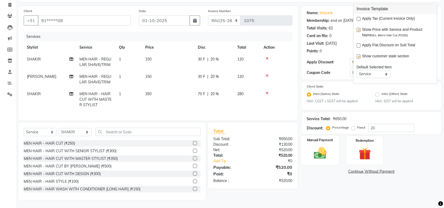
click at [323, 150] on img at bounding box center [320, 153] width 21 height 14
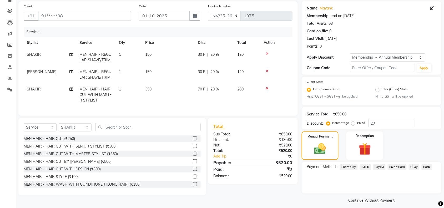
scroll to position [42, 0]
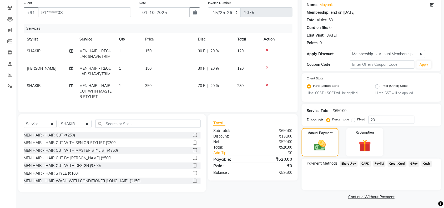
click at [427, 162] on span "Cash." at bounding box center [427, 164] width 11 height 6
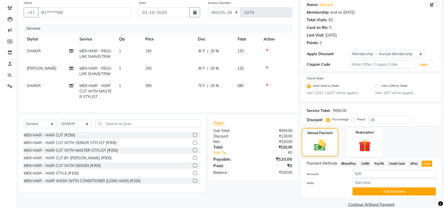
scroll to position [49, 0]
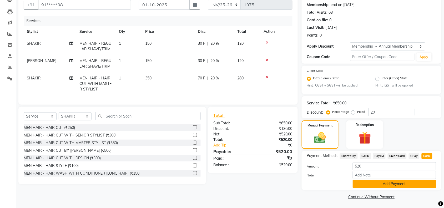
click at [381, 184] on button "Add Payment" at bounding box center [394, 184] width 83 height 8
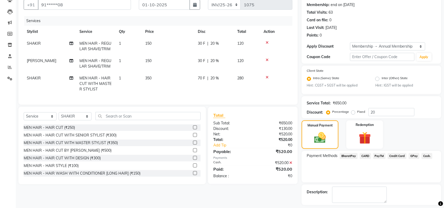
scroll to position [72, 0]
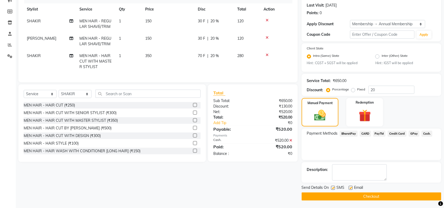
click at [334, 188] on label at bounding box center [333, 188] width 4 height 4
click at [334, 188] on input "checkbox" at bounding box center [332, 188] width 3 height 3
checkbox input "false"
click at [350, 186] on label at bounding box center [351, 188] width 4 height 4
click at [350, 187] on input "checkbox" at bounding box center [350, 188] width 3 height 3
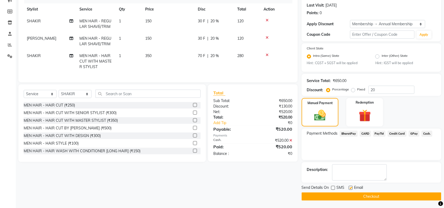
checkbox input "false"
drag, startPoint x: 352, startPoint y: 199, endPoint x: 354, endPoint y: 199, distance: 2.6
click at [353, 199] on button "Checkout" at bounding box center [372, 197] width 140 height 8
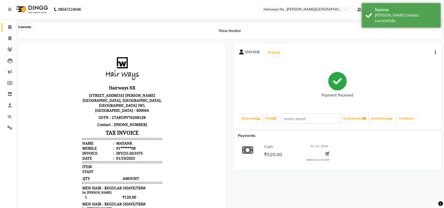
click at [9, 26] on icon at bounding box center [9, 27] width 3 height 4
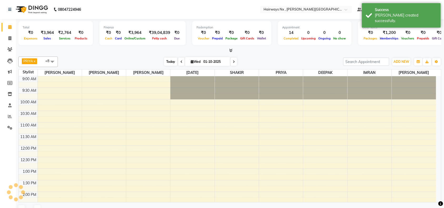
click at [170, 61] on span "Today" at bounding box center [170, 62] width 13 height 8
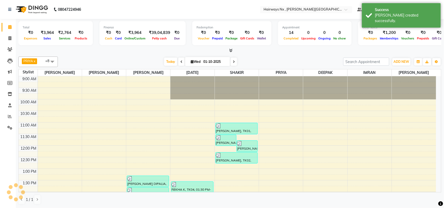
scroll to position [211, 0]
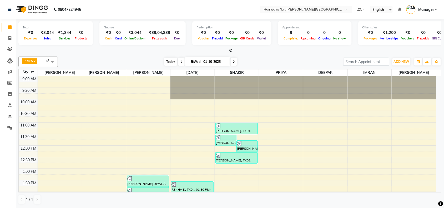
scroll to position [187, 0]
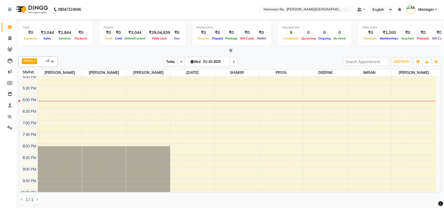
click at [170, 59] on span "Today" at bounding box center [170, 62] width 13 height 8
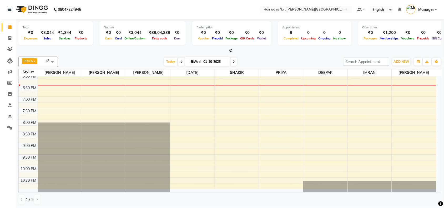
drag, startPoint x: 168, startPoint y: 63, endPoint x: 157, endPoint y: 78, distance: 18.6
click at [168, 63] on span "Today" at bounding box center [170, 62] width 13 height 8
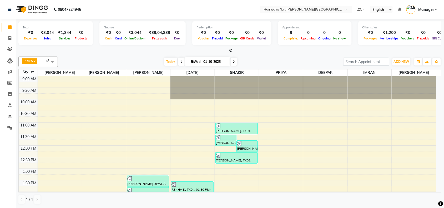
click at [167, 60] on span "Today" at bounding box center [170, 62] width 13 height 8
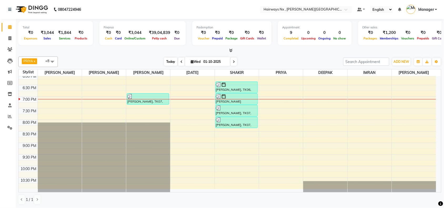
click at [166, 62] on span "Today" at bounding box center [170, 62] width 13 height 8
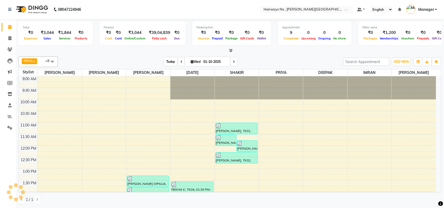
scroll to position [212, 0]
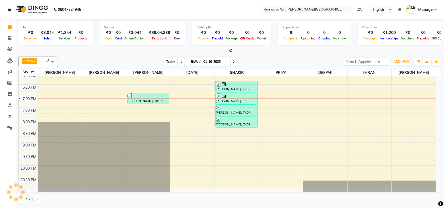
click at [168, 61] on span "Today" at bounding box center [170, 62] width 13 height 8
click at [170, 61] on span "Today" at bounding box center [170, 62] width 13 height 8
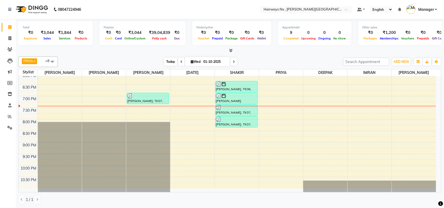
click at [173, 61] on span "Today" at bounding box center [170, 62] width 13 height 8
click at [166, 60] on span "Today" at bounding box center [170, 62] width 13 height 8
click at [164, 62] on div "[DATE] [DATE]" at bounding box center [201, 62] width 74 height 8
